Goal: Task Accomplishment & Management: Use online tool/utility

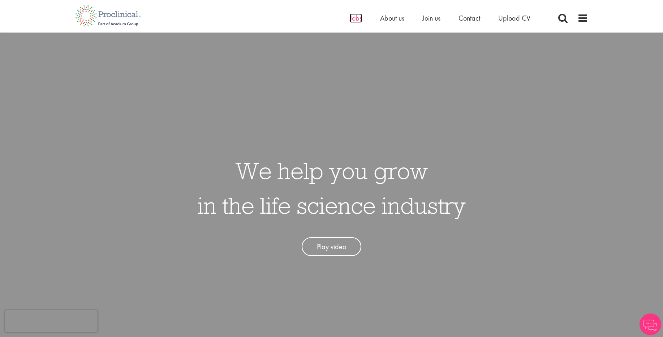
click at [356, 18] on span "Jobs" at bounding box center [356, 17] width 12 height 9
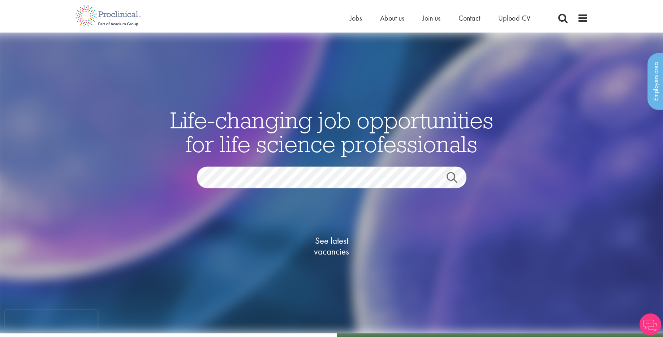
click at [452, 180] on link "Search" at bounding box center [456, 179] width 31 height 14
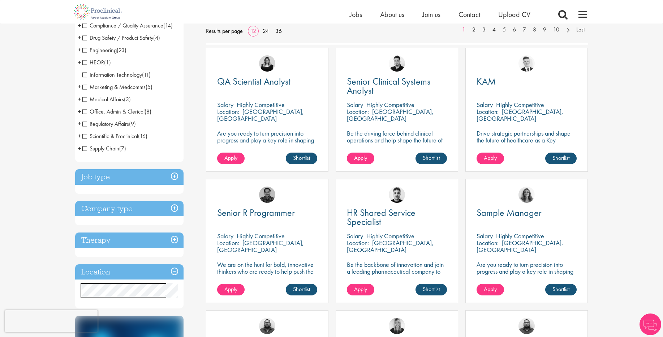
scroll to position [260, 0]
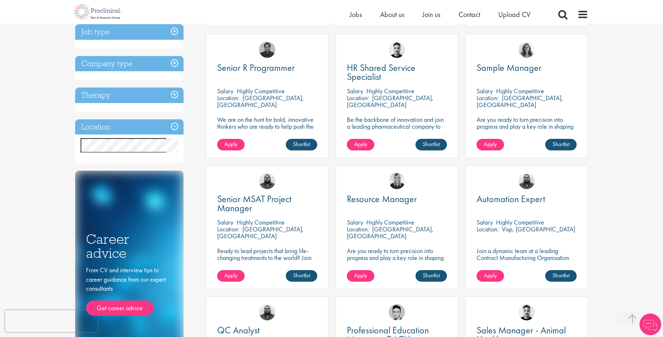
click at [174, 128] on h3 "Location" at bounding box center [129, 127] width 108 height 16
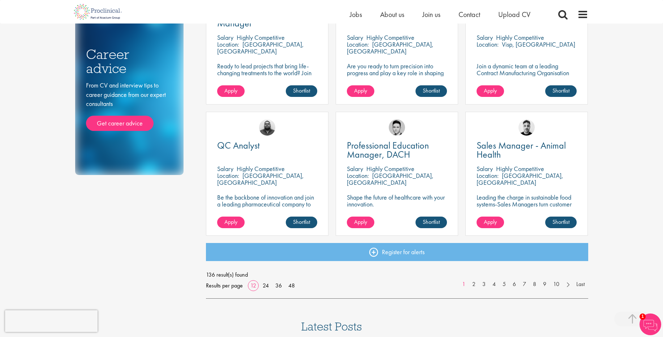
scroll to position [433, 0]
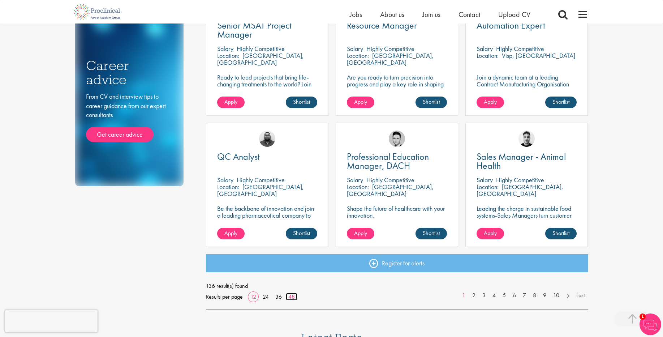
click at [289, 298] on link "48" at bounding box center [292, 297] width 12 height 8
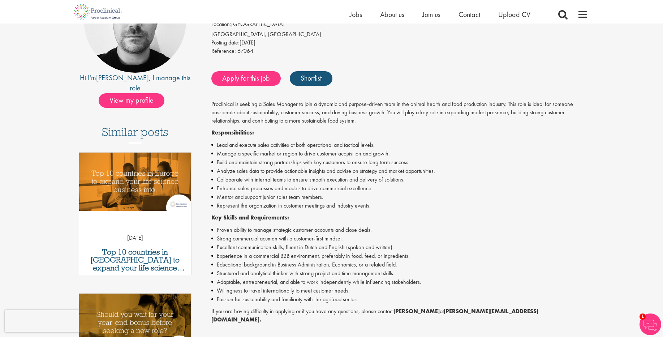
scroll to position [130, 0]
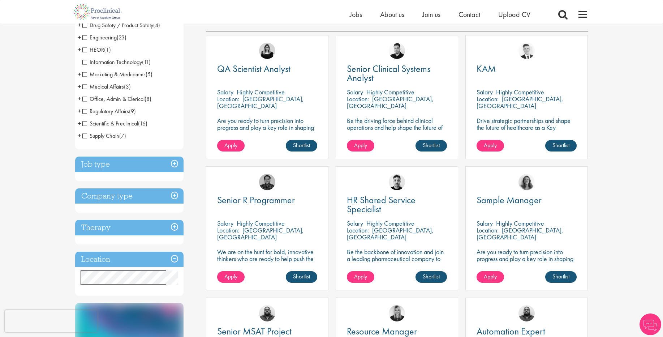
scroll to position [130, 0]
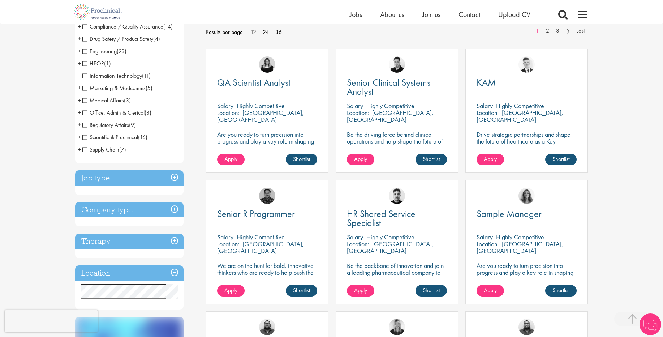
scroll to position [260, 0]
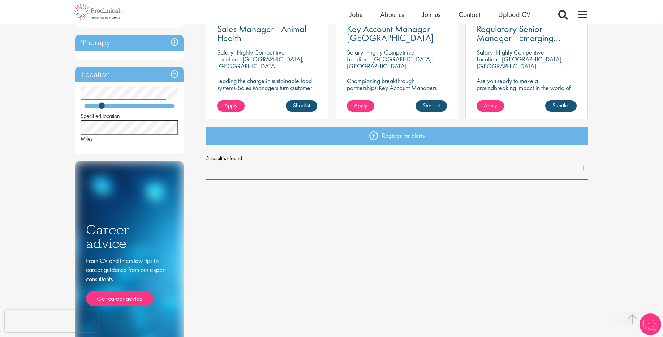
scroll to position [87, 0]
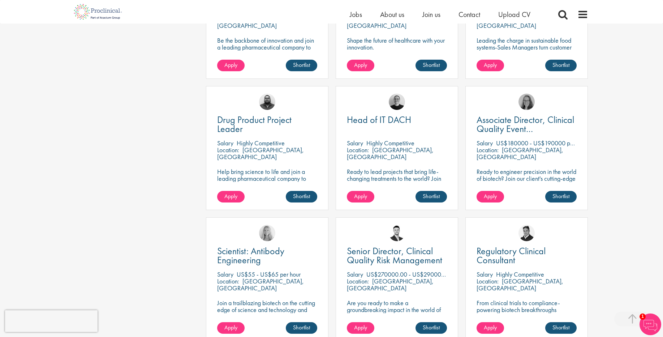
scroll to position [650, 0]
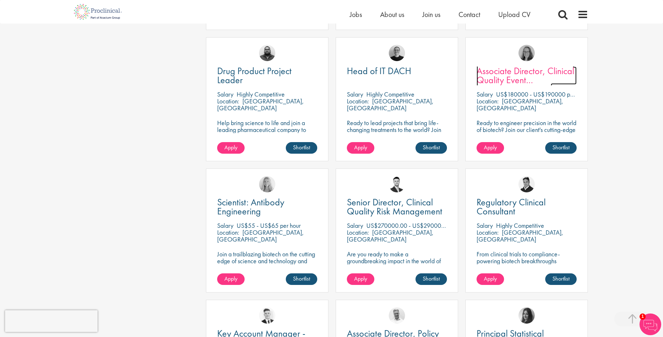
click at [564, 74] on span "Associate Director, Clinical Quality Event Management (GCP)" at bounding box center [525, 80] width 98 height 30
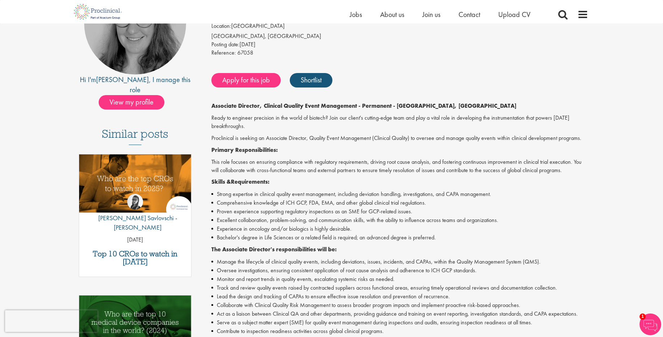
scroll to position [260, 0]
